Goal: Information Seeking & Learning: Learn about a topic

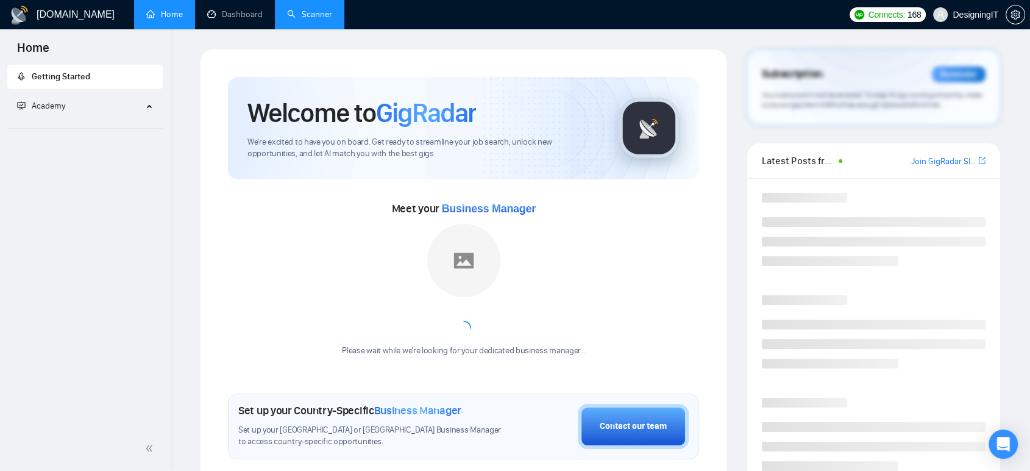
click at [317, 14] on link "Scanner" at bounding box center [309, 14] width 45 height 10
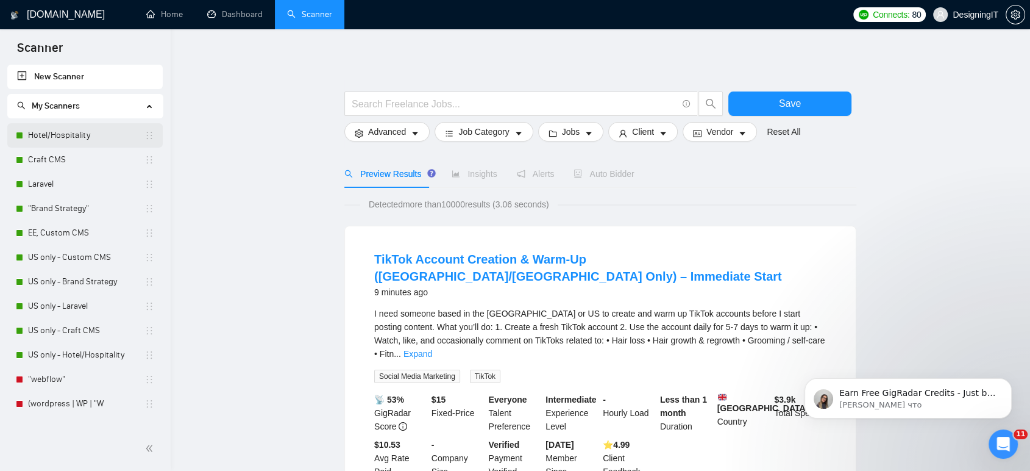
click at [35, 139] on link "Hotel/Hospitality" at bounding box center [86, 135] width 116 height 24
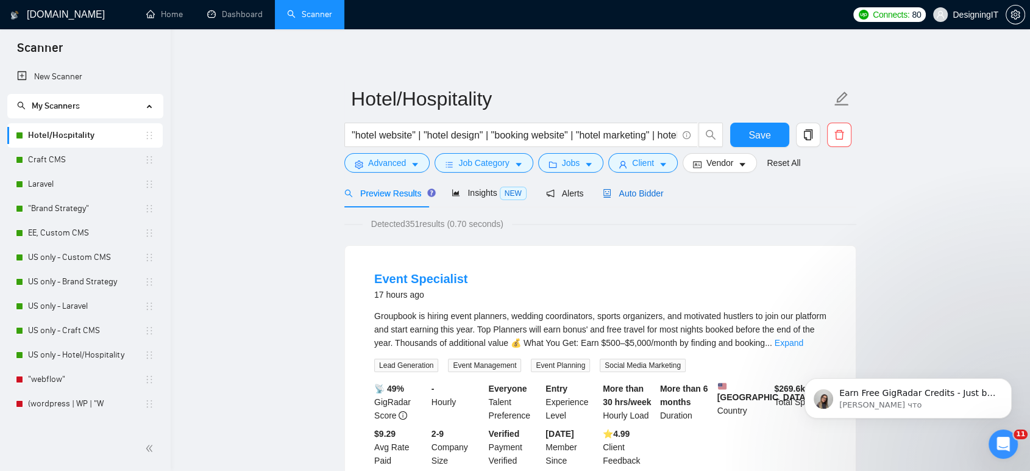
click at [625, 194] on span "Auto Bidder" at bounding box center [633, 193] width 60 height 10
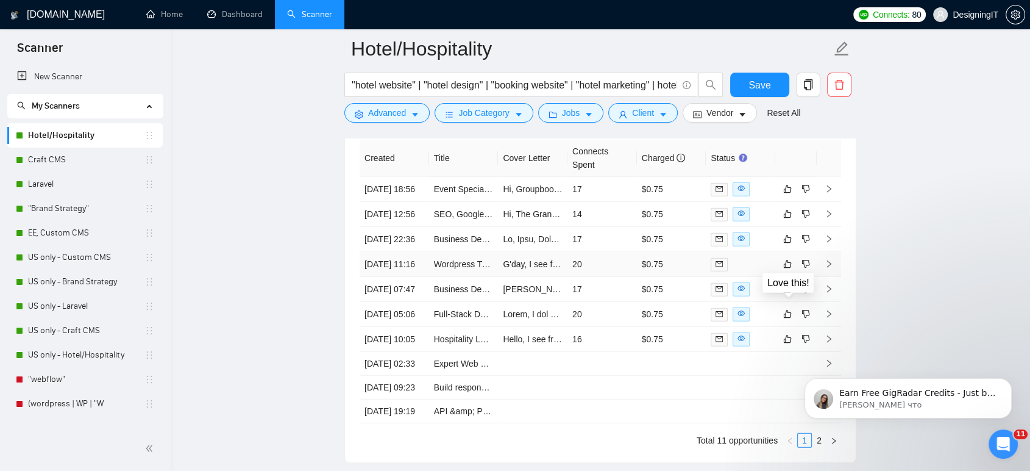
scroll to position [2998, 0]
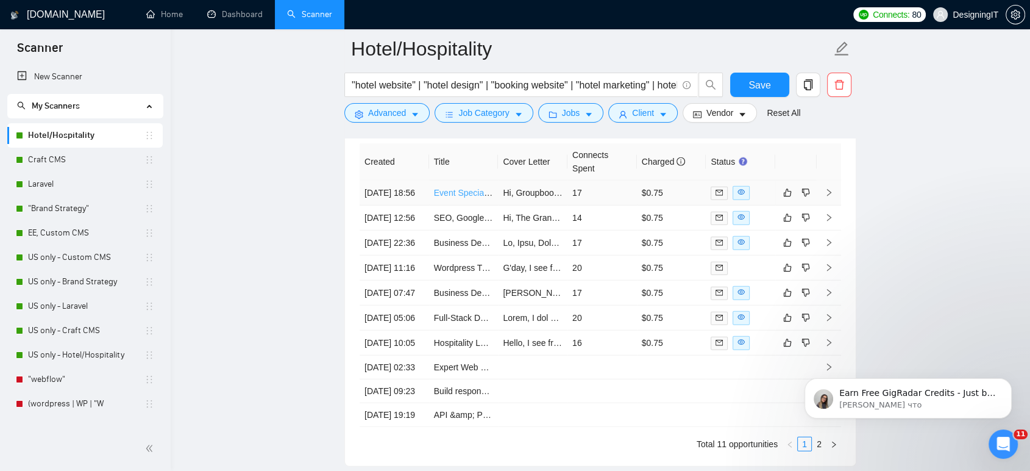
click at [458, 196] on link "Event Specialist" at bounding box center [464, 193] width 61 height 10
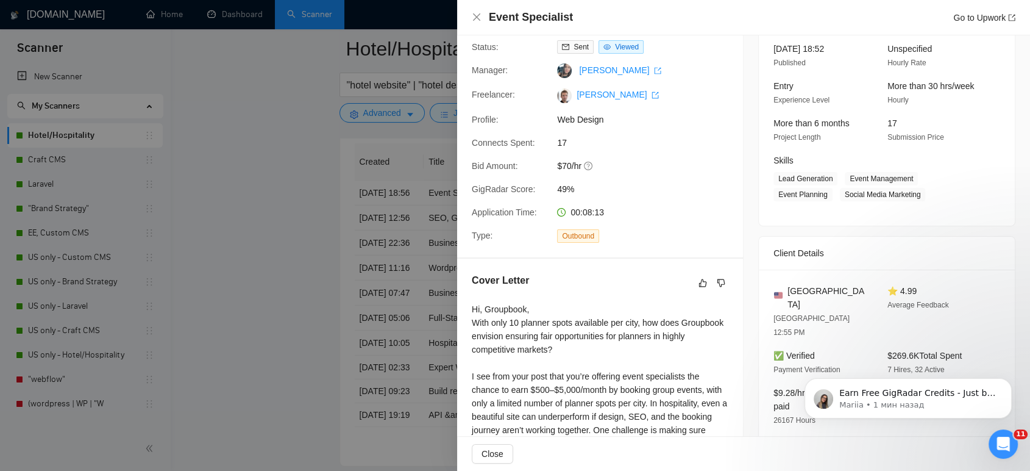
scroll to position [16, 0]
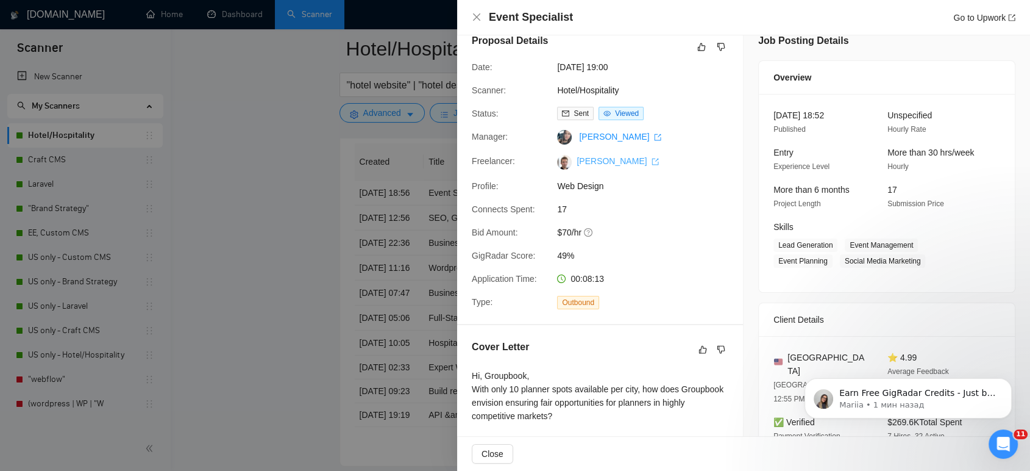
click at [659, 162] on icon "export" at bounding box center [655, 161] width 7 height 7
click at [240, 137] on div at bounding box center [515, 235] width 1030 height 471
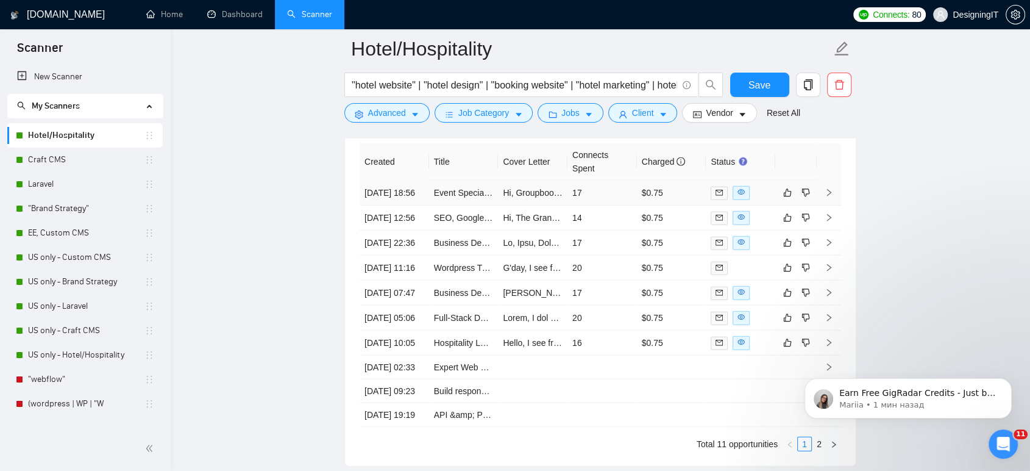
drag, startPoint x: 240, startPoint y: 137, endPoint x: 484, endPoint y: 204, distance: 253.3
click at [451, 222] on link "SEO, Google Ads & Meta Ads Specialist for Hospitality Project" at bounding box center [551, 218] width 235 height 10
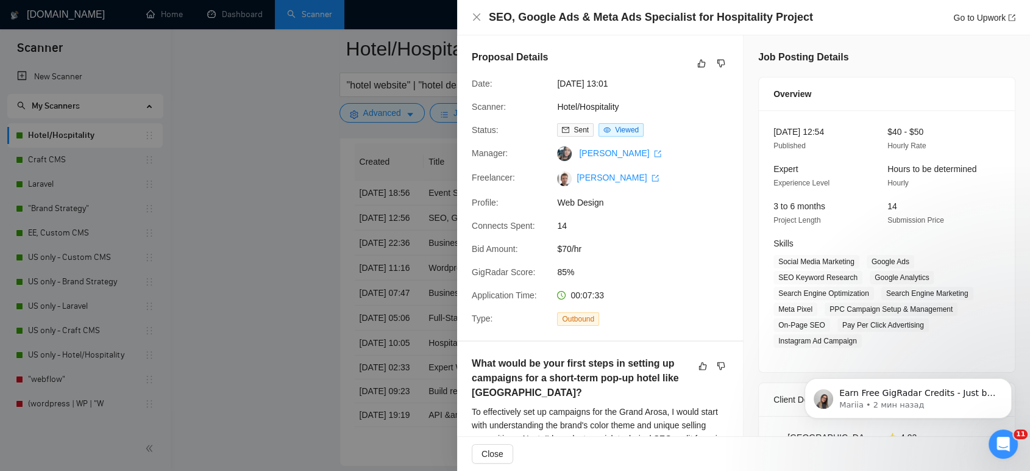
click at [256, 104] on div at bounding box center [515, 235] width 1030 height 471
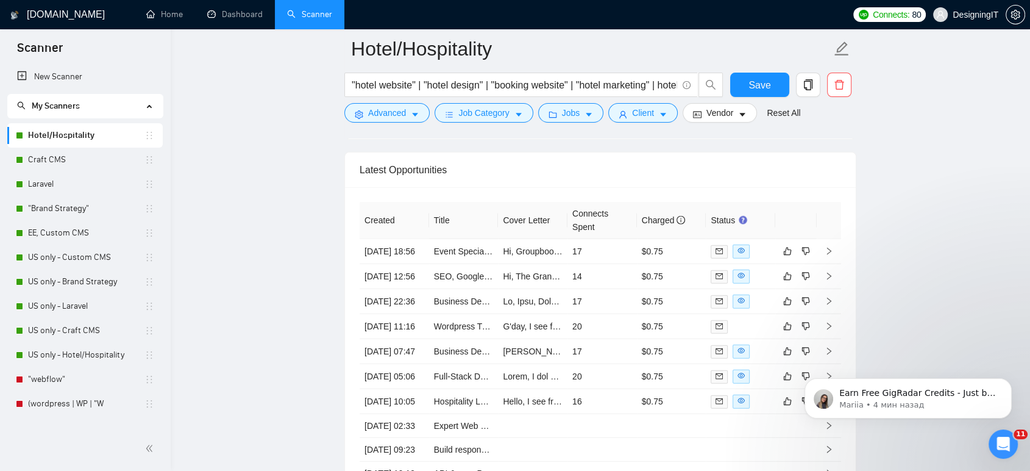
scroll to position [2939, 0]
click at [44, 157] on link "Craft CMS" at bounding box center [86, 159] width 116 height 24
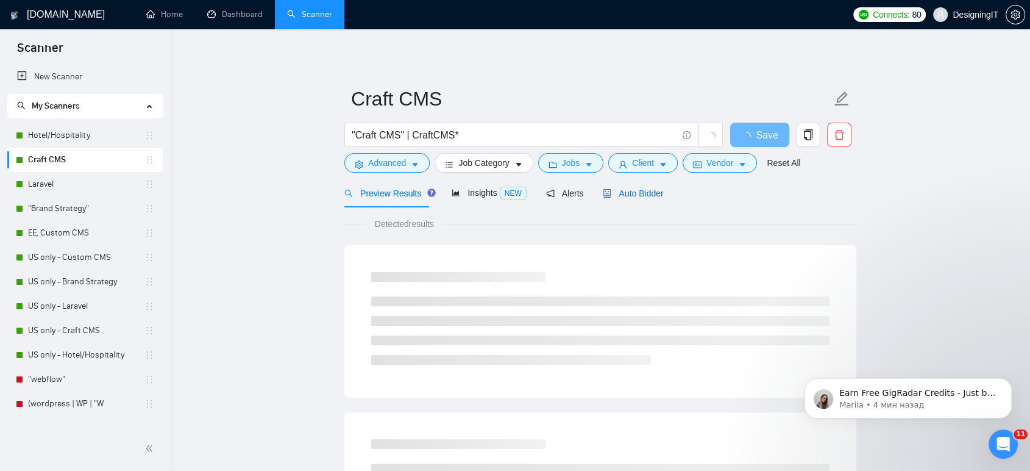
click at [637, 195] on span "Auto Bidder" at bounding box center [633, 193] width 60 height 10
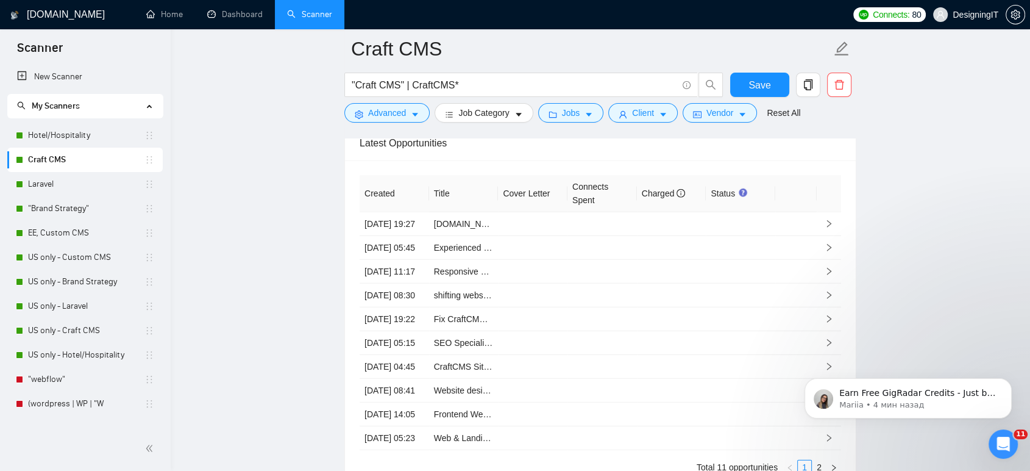
scroll to position [3159, 0]
click at [77, 180] on link "Laravel" at bounding box center [86, 184] width 116 height 24
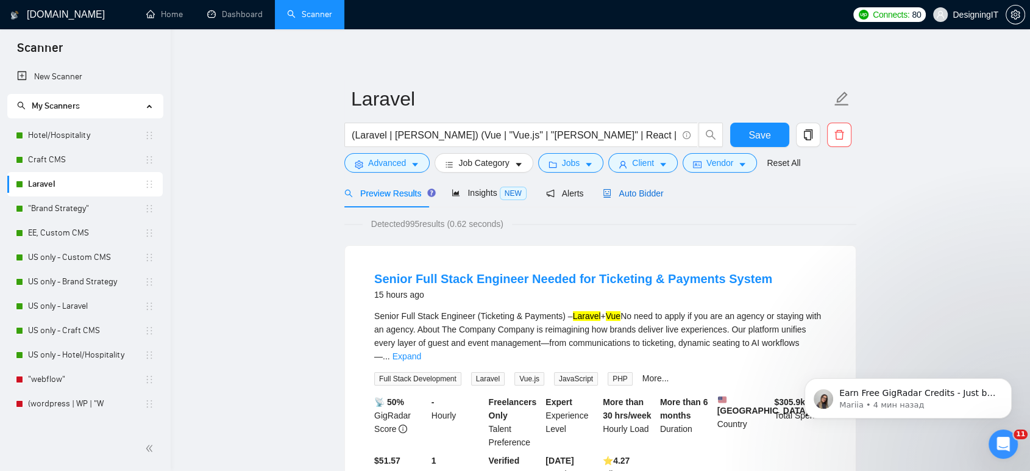
click at [635, 194] on span "Auto Bidder" at bounding box center [633, 193] width 60 height 10
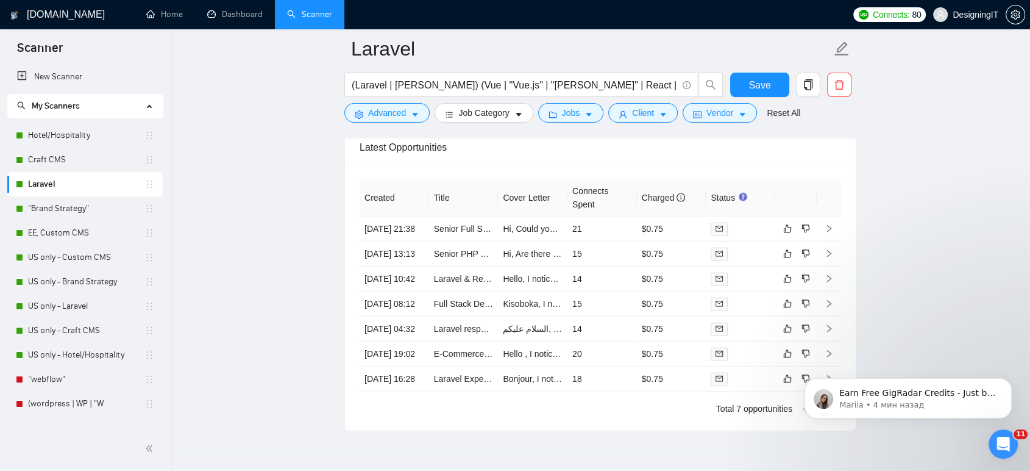
scroll to position [2990, 0]
click at [379, 228] on td "[DATE] 21:38" at bounding box center [394, 229] width 69 height 25
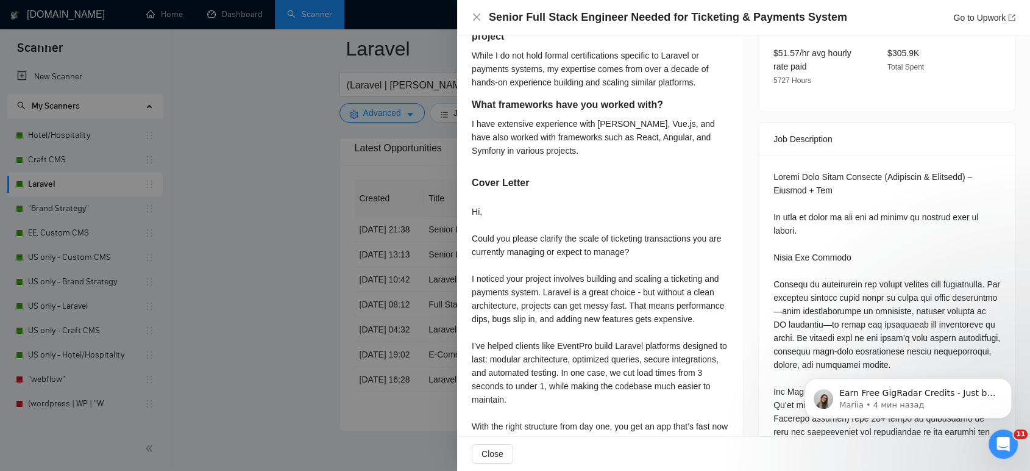
scroll to position [430, 0]
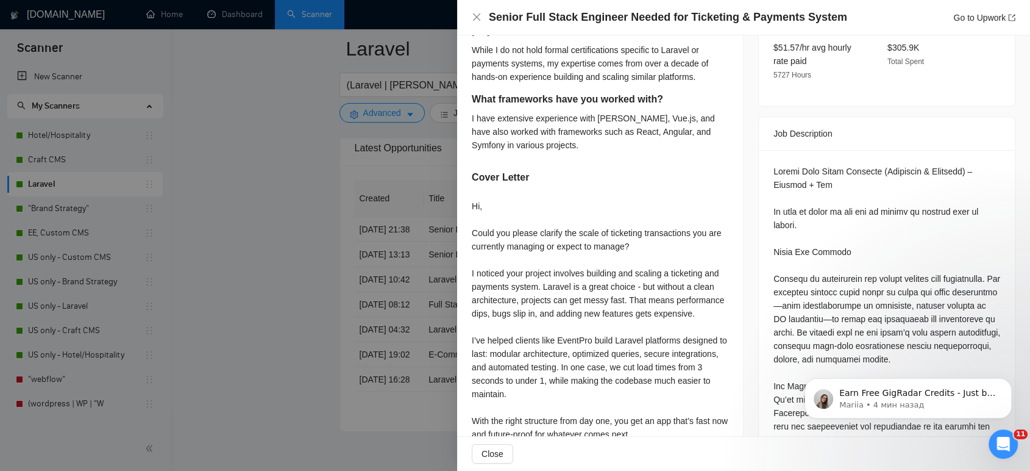
click at [279, 82] on div at bounding box center [515, 235] width 1030 height 471
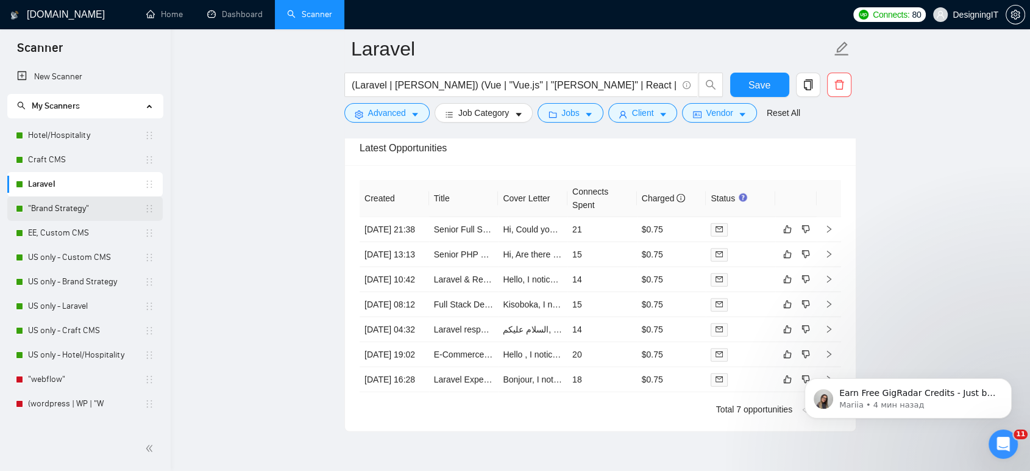
click at [79, 215] on link ""Brand Strategy"" at bounding box center [86, 208] width 116 height 24
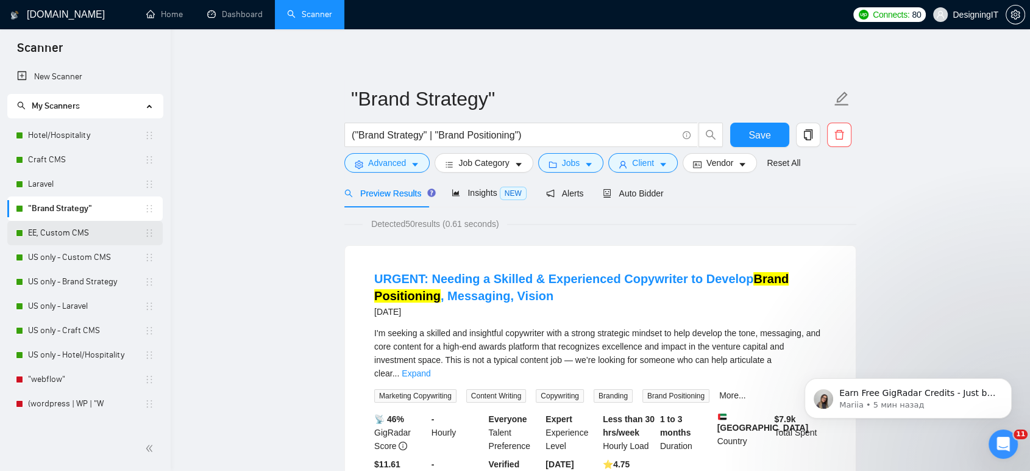
click at [67, 228] on link "EE, Custom CMS" at bounding box center [86, 233] width 116 height 24
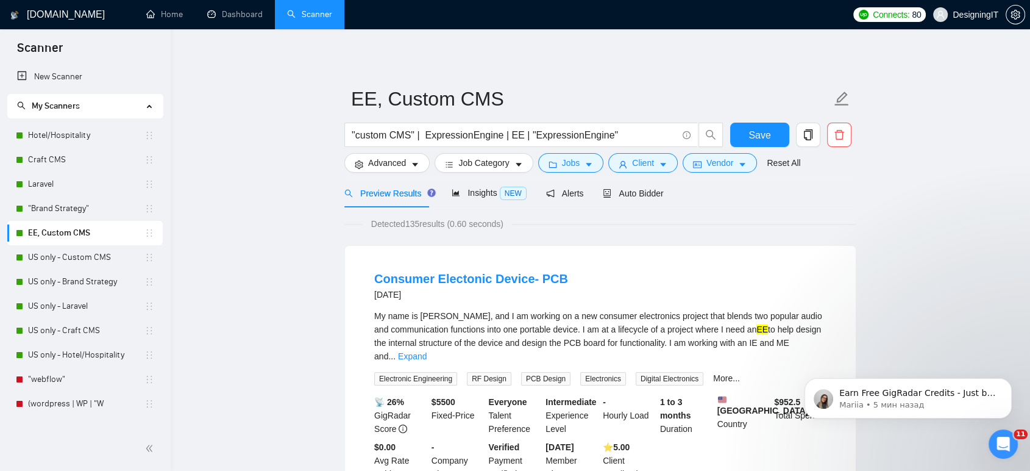
click at [48, 41] on span "Scanner" at bounding box center [39, 52] width 65 height 26
